Goal: Information Seeking & Learning: Learn about a topic

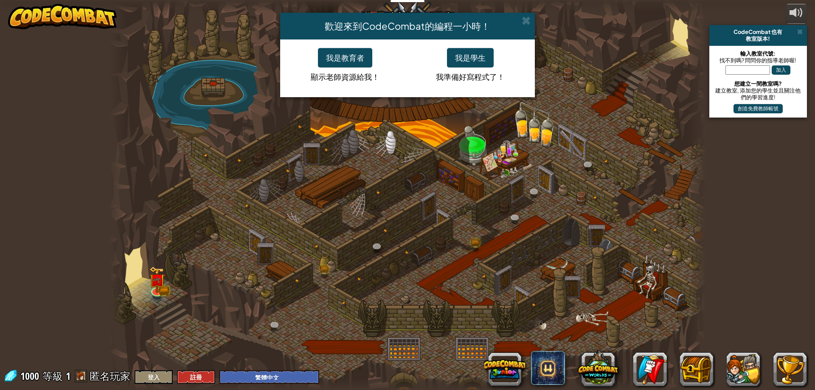
select select "zh-HANT"
click at [464, 55] on button "我是學生" at bounding box center [470, 58] width 47 height 20
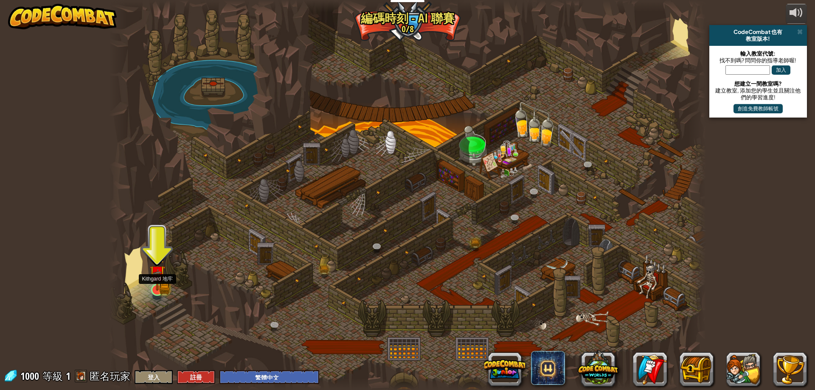
click at [155, 287] on img at bounding box center [157, 273] width 16 height 35
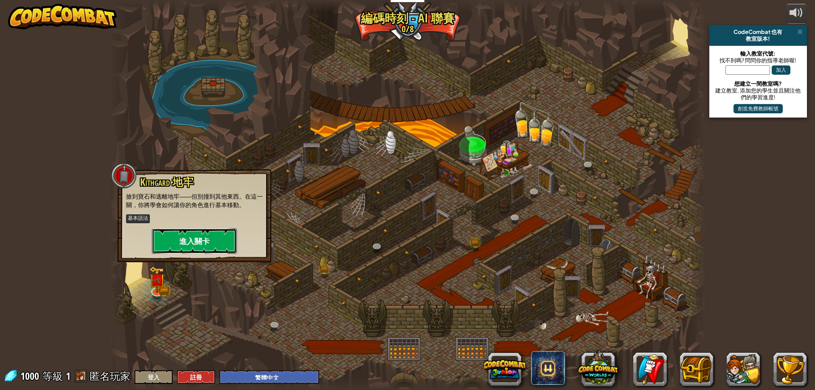
click at [191, 248] on button "進入關卡" at bounding box center [194, 240] width 85 height 25
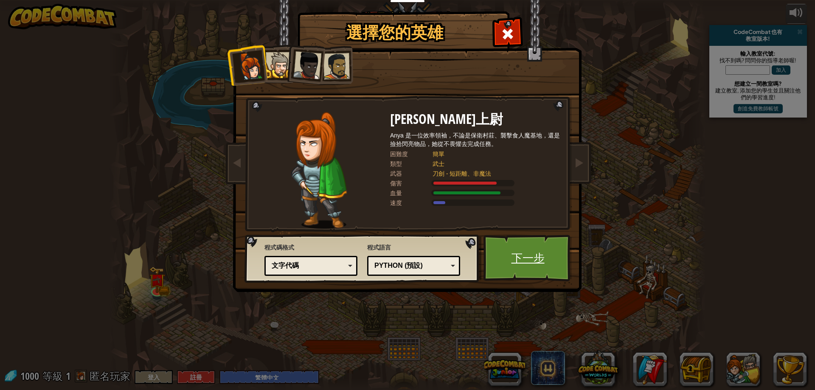
click at [526, 253] on link "下一步" at bounding box center [528, 258] width 89 height 47
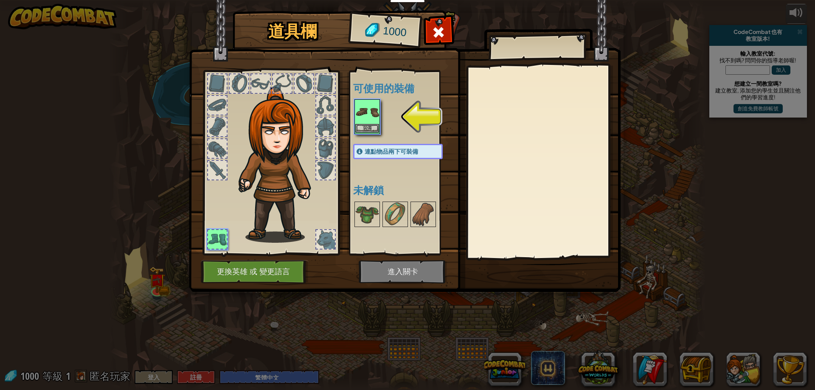
click at [369, 113] on img at bounding box center [367, 112] width 24 height 24
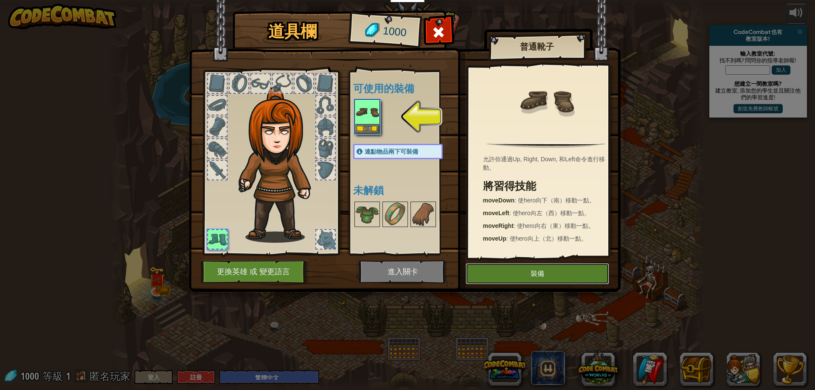
click at [523, 278] on button "裝備" at bounding box center [537, 273] width 143 height 21
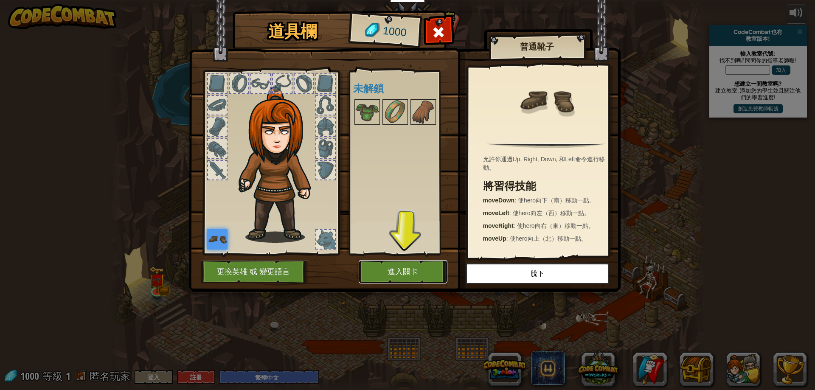
click at [408, 276] on button "進入關卡" at bounding box center [403, 271] width 89 height 23
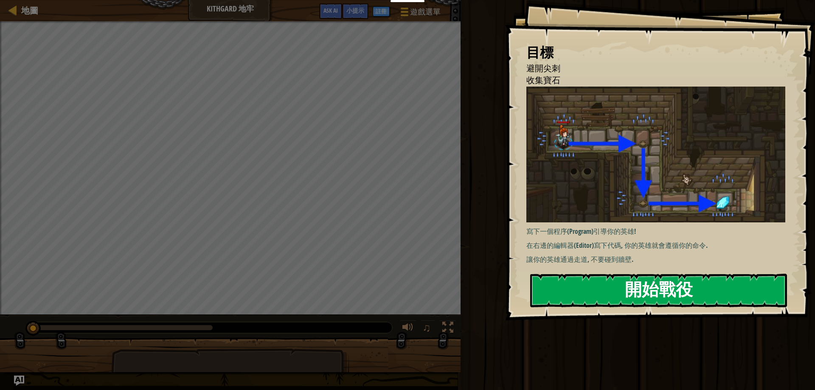
click at [604, 295] on button "開始戰役" at bounding box center [658, 291] width 257 height 34
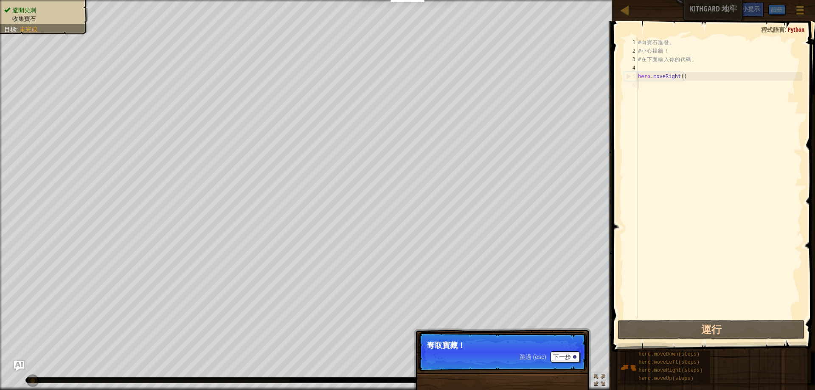
click at [558, 349] on p "奪取寶藏！" at bounding box center [502, 345] width 151 height 8
click at [561, 354] on button "下一步" at bounding box center [565, 356] width 29 height 11
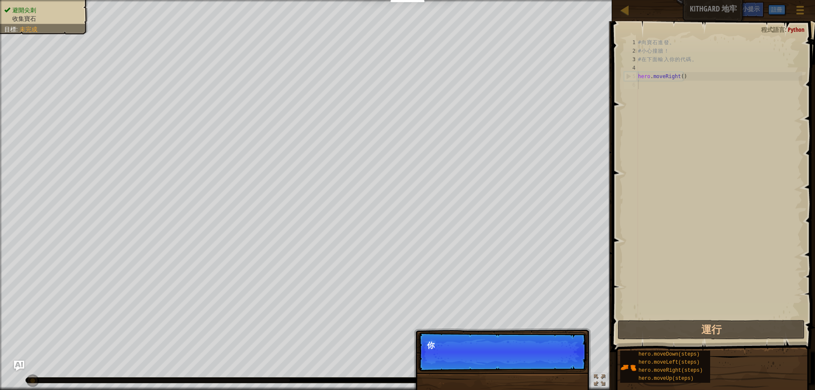
scroll to position [4, 0]
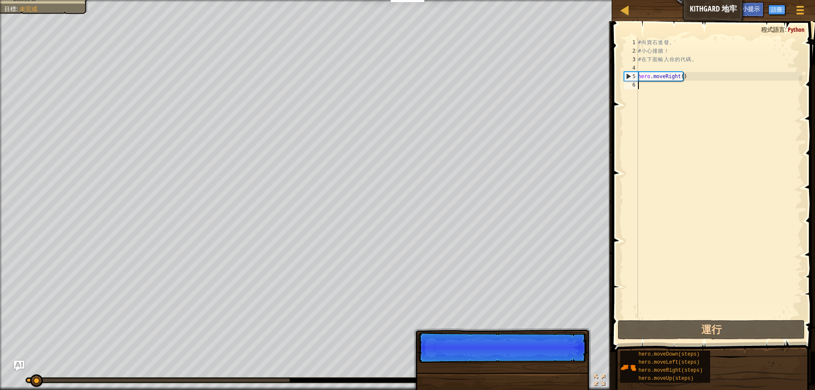
click at [568, 358] on p "跳過 (esc) 下一步" at bounding box center [502, 347] width 169 height 31
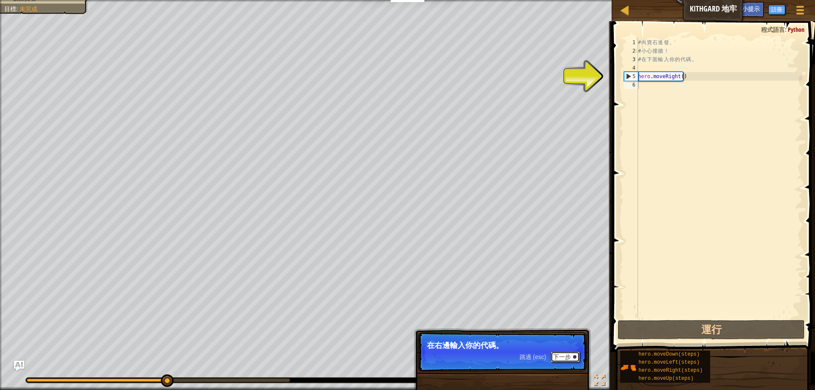
click at [573, 358] on button "下一步" at bounding box center [565, 356] width 29 height 11
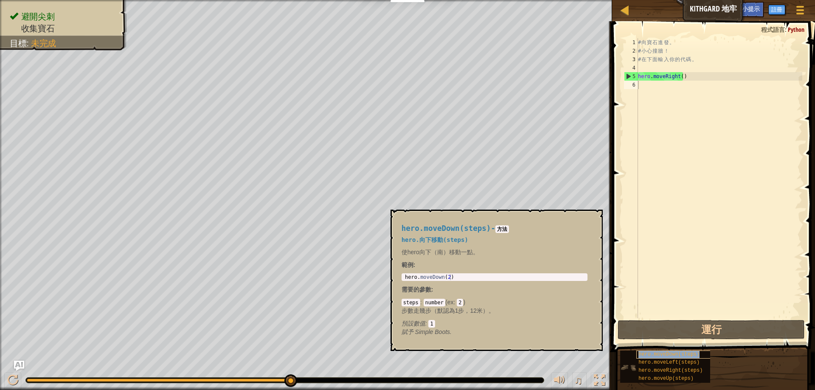
click at [651, 355] on span "hero.moveDown(steps)" at bounding box center [668, 354] width 61 height 6
click at [696, 233] on div "# 向 寶 石 進 發 。 # 小 心 撞 牆 ！ # 在 下 面 輸 入 你 的 代 碼 。 hero . moveRight ( )" at bounding box center [719, 186] width 166 height 297
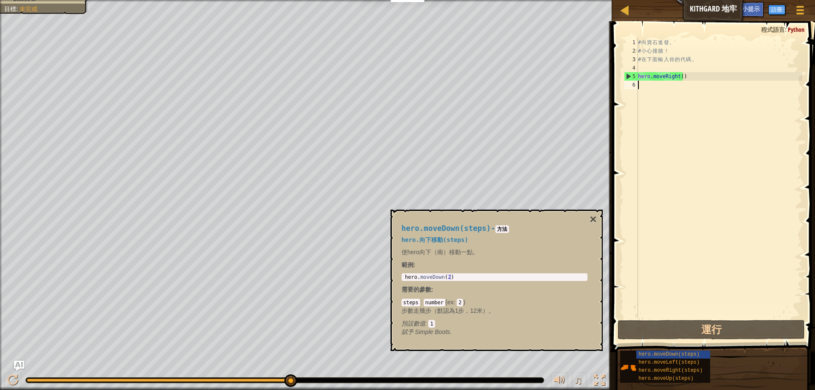
select select "zh-HANT"
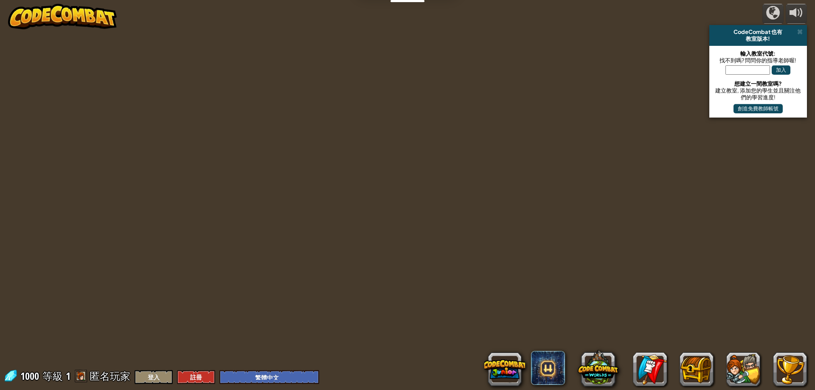
select select "zh-HANT"
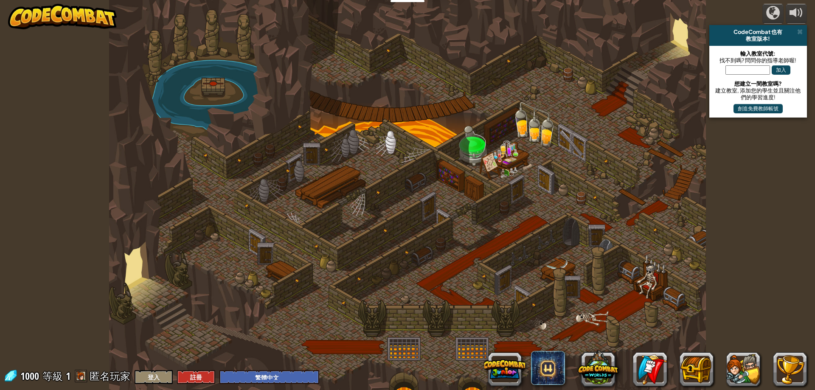
select select "zh-HANT"
